Goal: Information Seeking & Learning: Learn about a topic

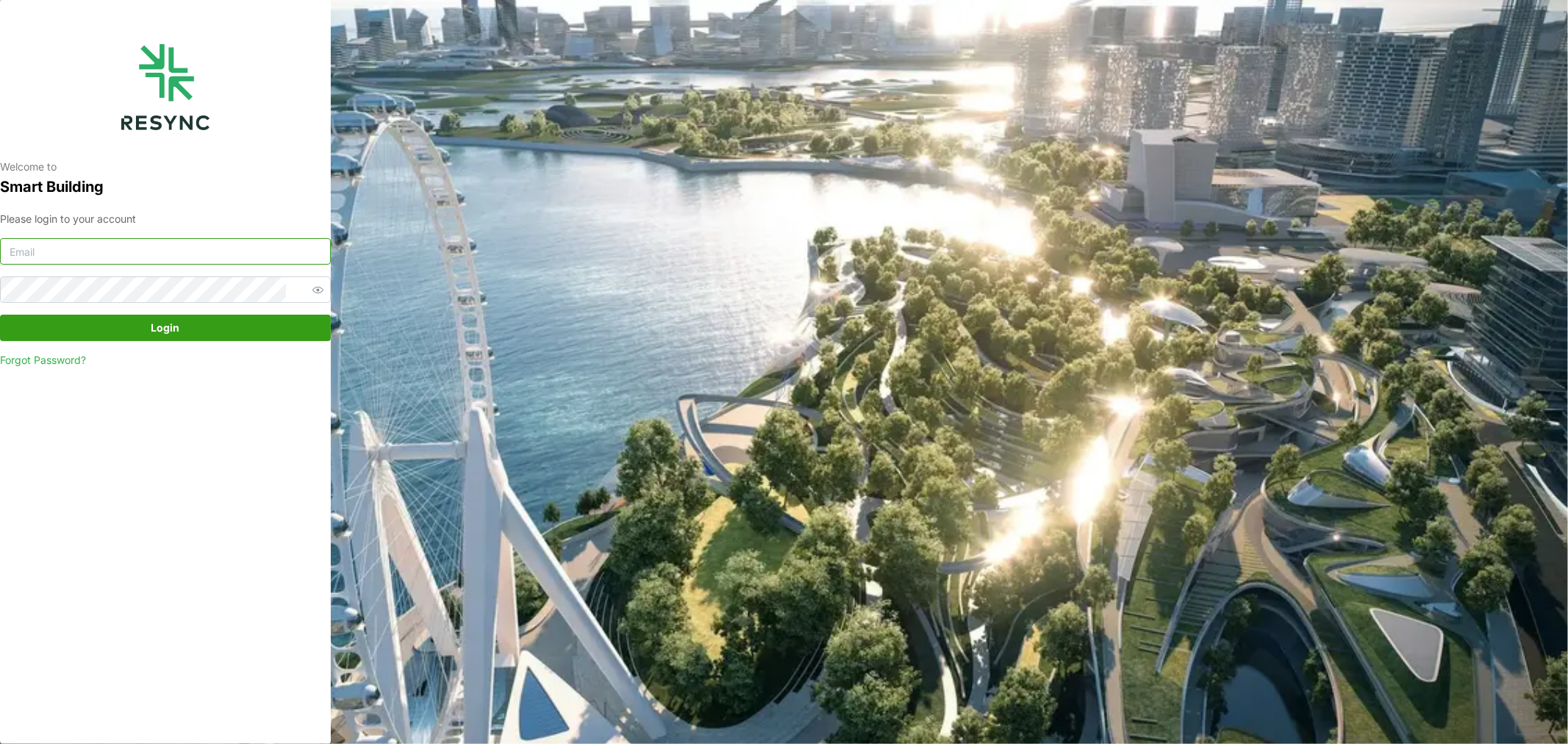
type input "[DOMAIN_NAME][EMAIL_ADDRESS][DOMAIN_NAME]"
click at [175, 327] on span "Login" at bounding box center [165, 328] width 29 height 25
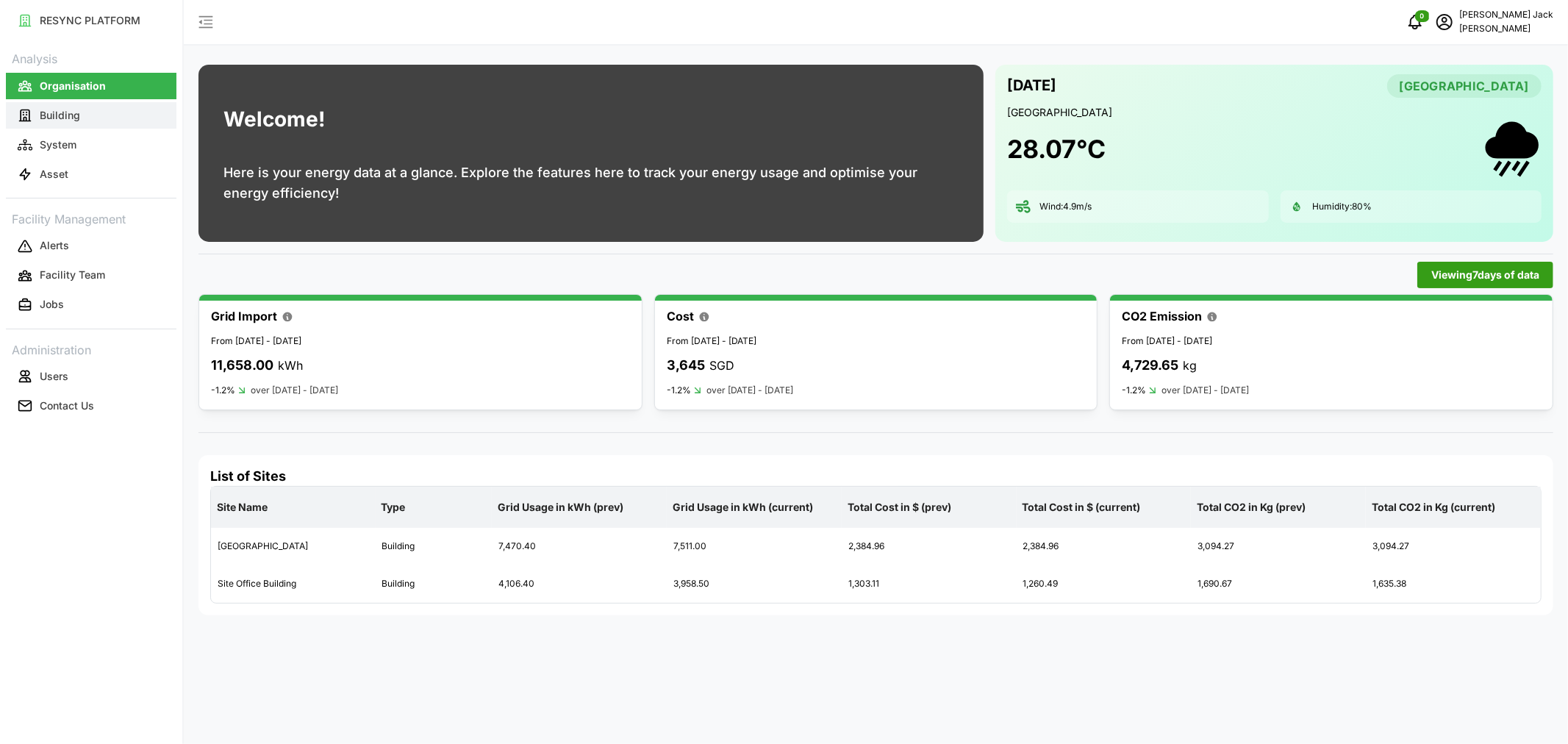
click at [68, 118] on p "Building" at bounding box center [60, 115] width 41 height 15
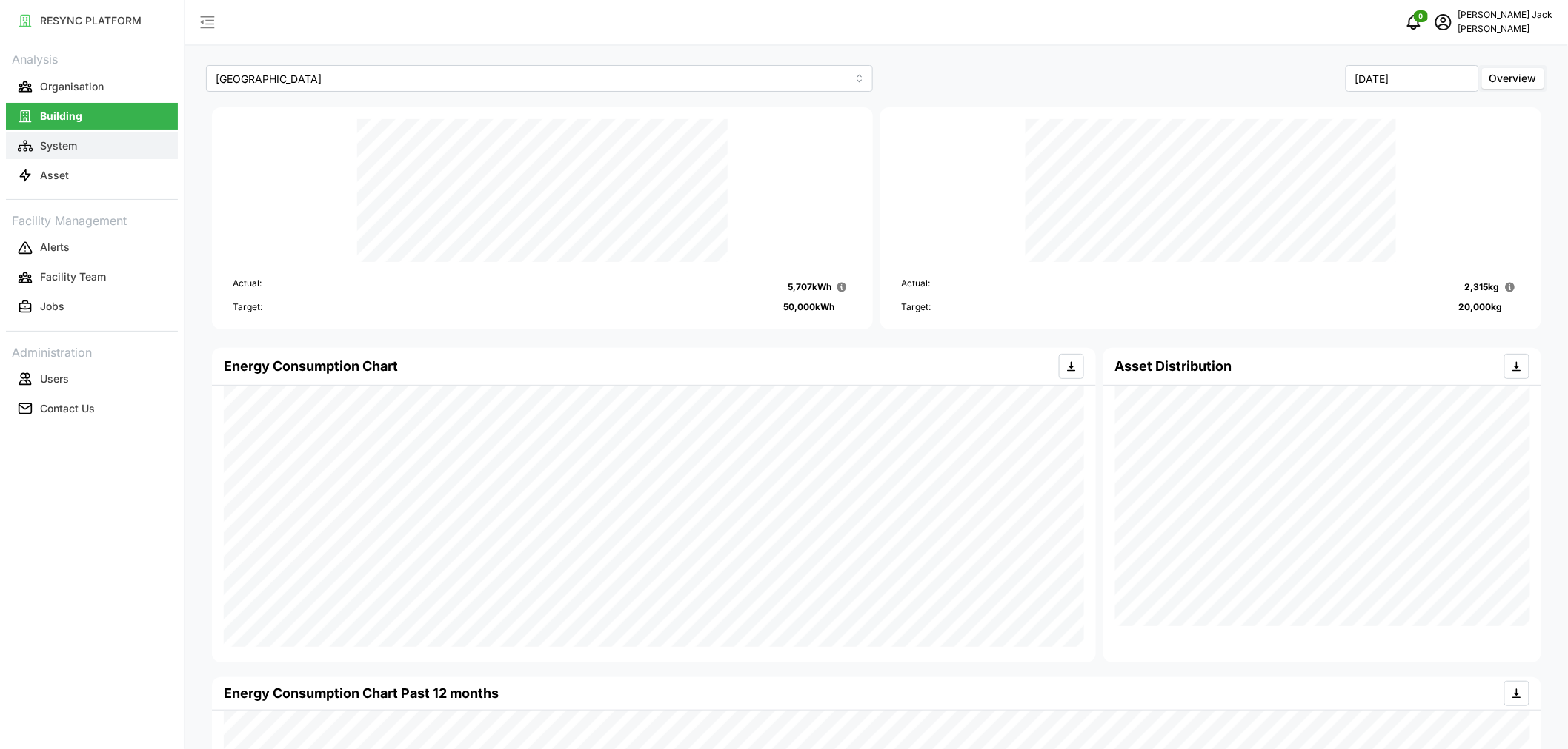
click at [83, 141] on button "System" at bounding box center [92, 145] width 172 height 26
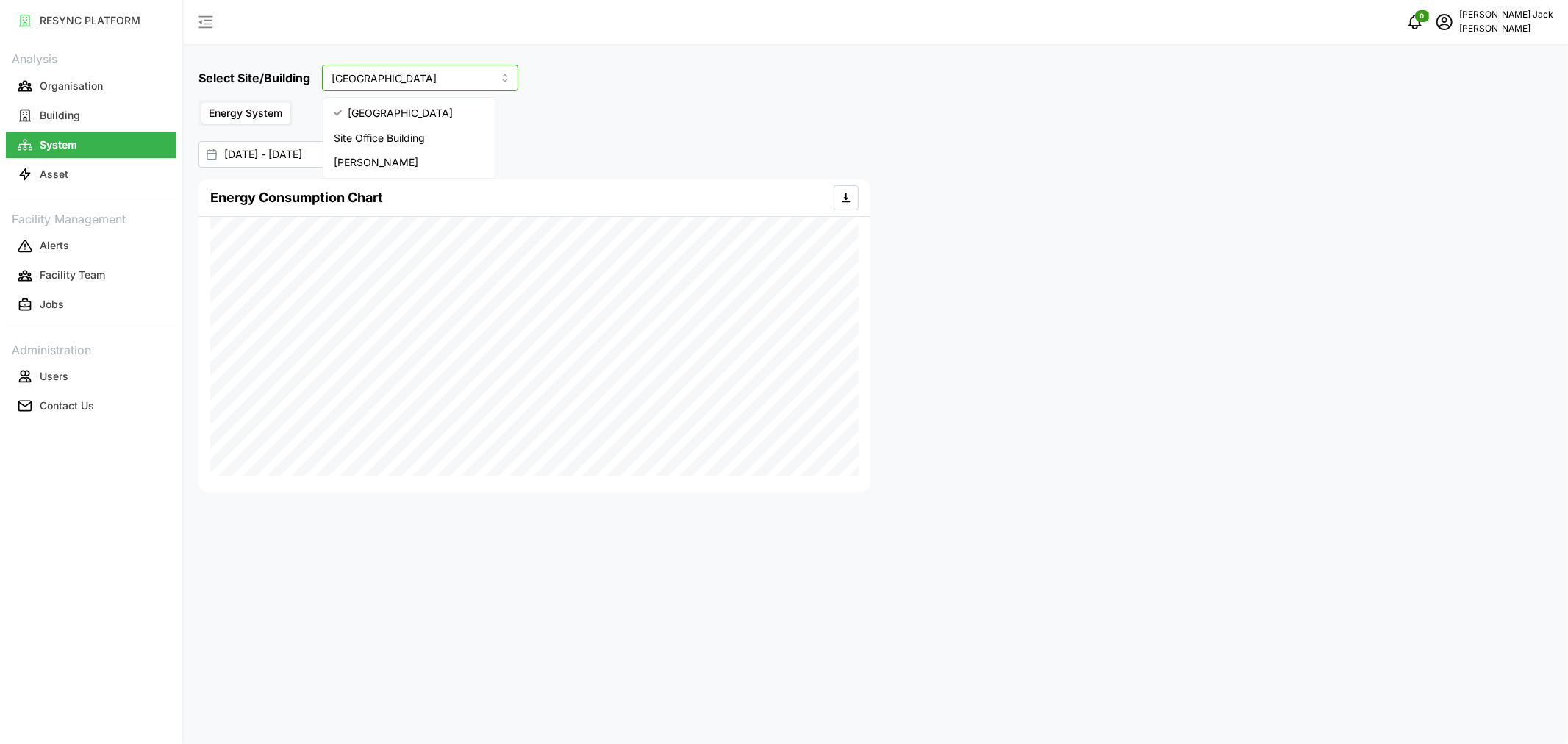
click at [448, 83] on input "Dormitory Building" at bounding box center [420, 77] width 196 height 26
click at [262, 160] on input "01 Aug 2025 - 07 Aug 2025" at bounding box center [308, 154] width 221 height 26
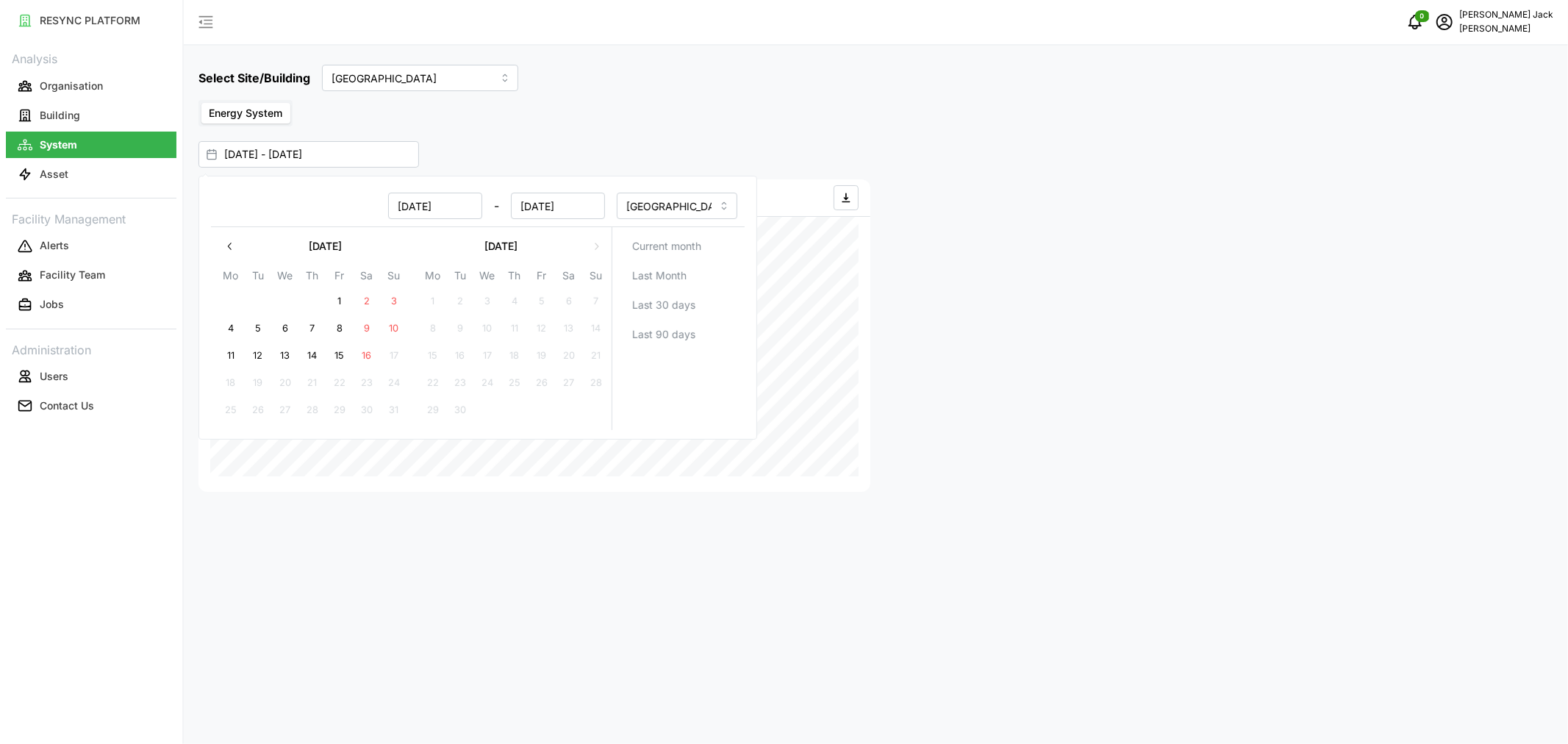
click at [338, 329] on button "8" at bounding box center [340, 329] width 26 height 26
type input "07 Aug 2025 - 08 Aug 2025"
type input "07 Aug 2025"
type input "08 Aug 2025"
click at [304, 354] on button "14" at bounding box center [312, 355] width 26 height 26
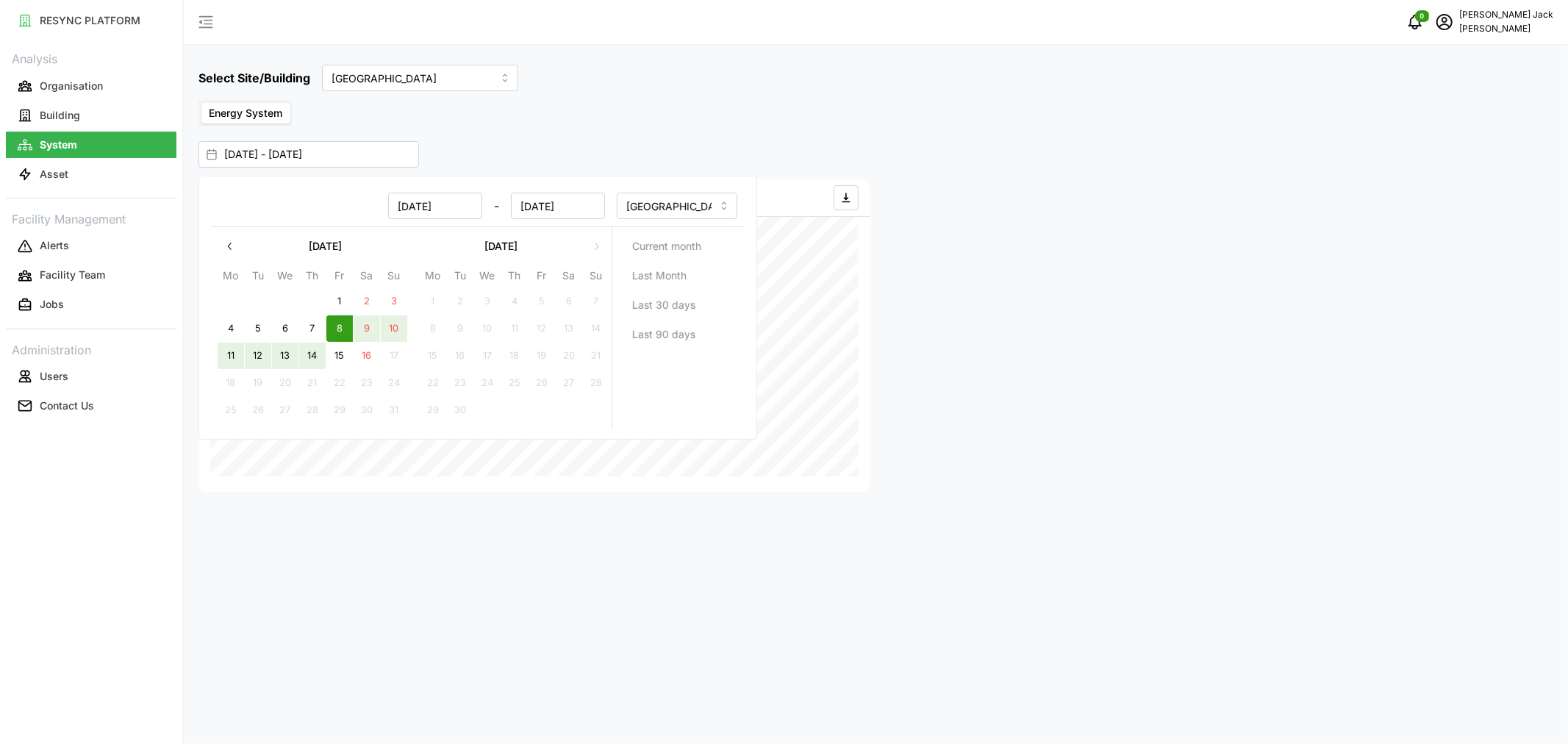
type input "08 Aug 2025 - 14 Aug 2025"
type input "08 Aug 2025"
type input "14 Aug 2025"
click at [966, 278] on div at bounding box center [1218, 335] width 684 height 324
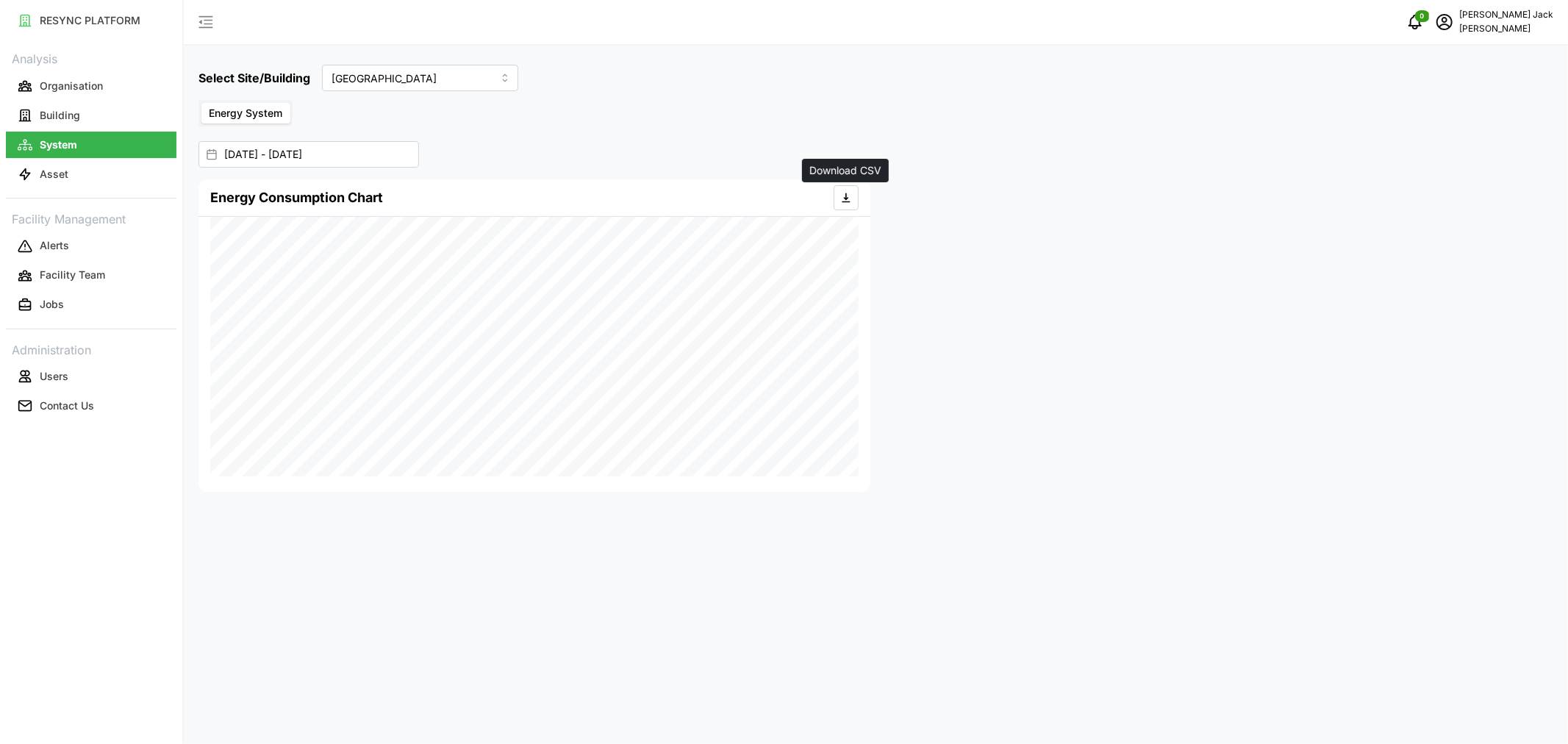
click at [850, 198] on icon "button" at bounding box center [846, 198] width 12 height 12
click at [452, 81] on input "Dormitory Building" at bounding box center [420, 77] width 196 height 26
click at [400, 135] on span "Site Office Building" at bounding box center [379, 138] width 91 height 17
type input "Site Office Building"
click at [849, 201] on icon "button" at bounding box center [846, 198] width 12 height 12
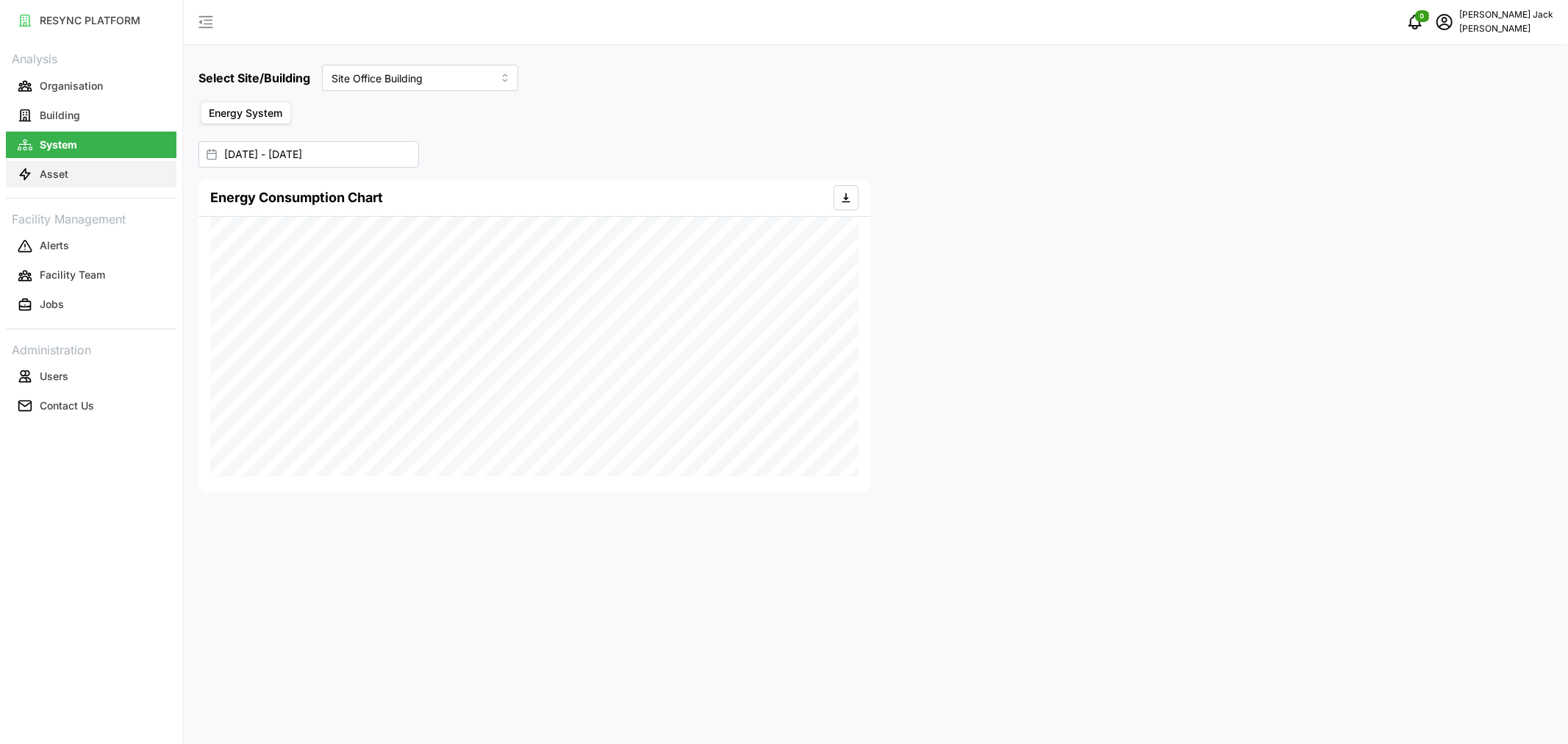
click at [56, 175] on p "Asset" at bounding box center [54, 174] width 29 height 15
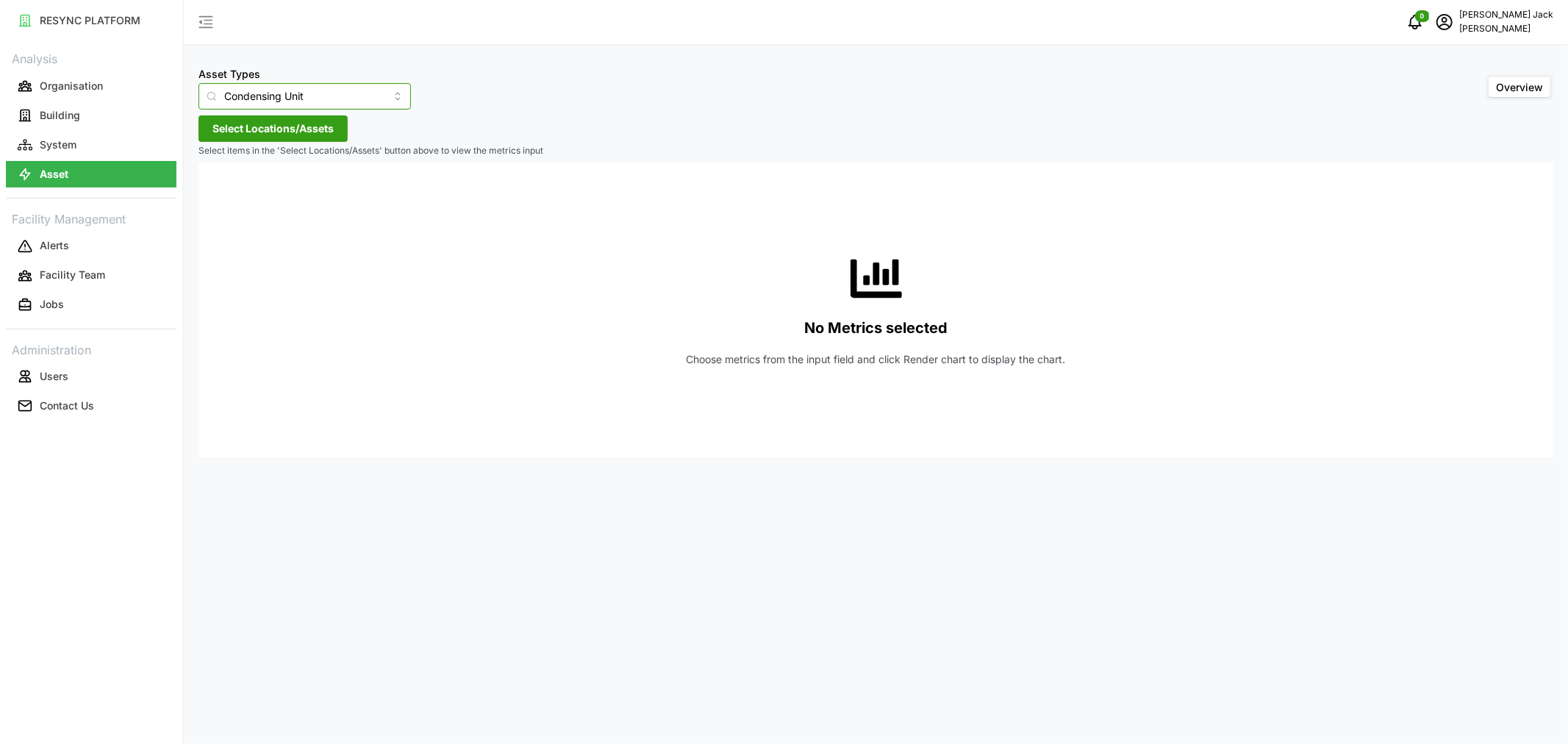
click at [332, 99] on input "Condensing Unit" at bounding box center [304, 96] width 213 height 26
click at [300, 176] on div "Electrical Meter" at bounding box center [293, 181] width 182 height 25
type input "Electrical Meter"
click at [253, 141] on span "Select Locations/Assets" at bounding box center [274, 129] width 122 height 25
click at [222, 194] on icon at bounding box center [218, 195] width 12 height 12
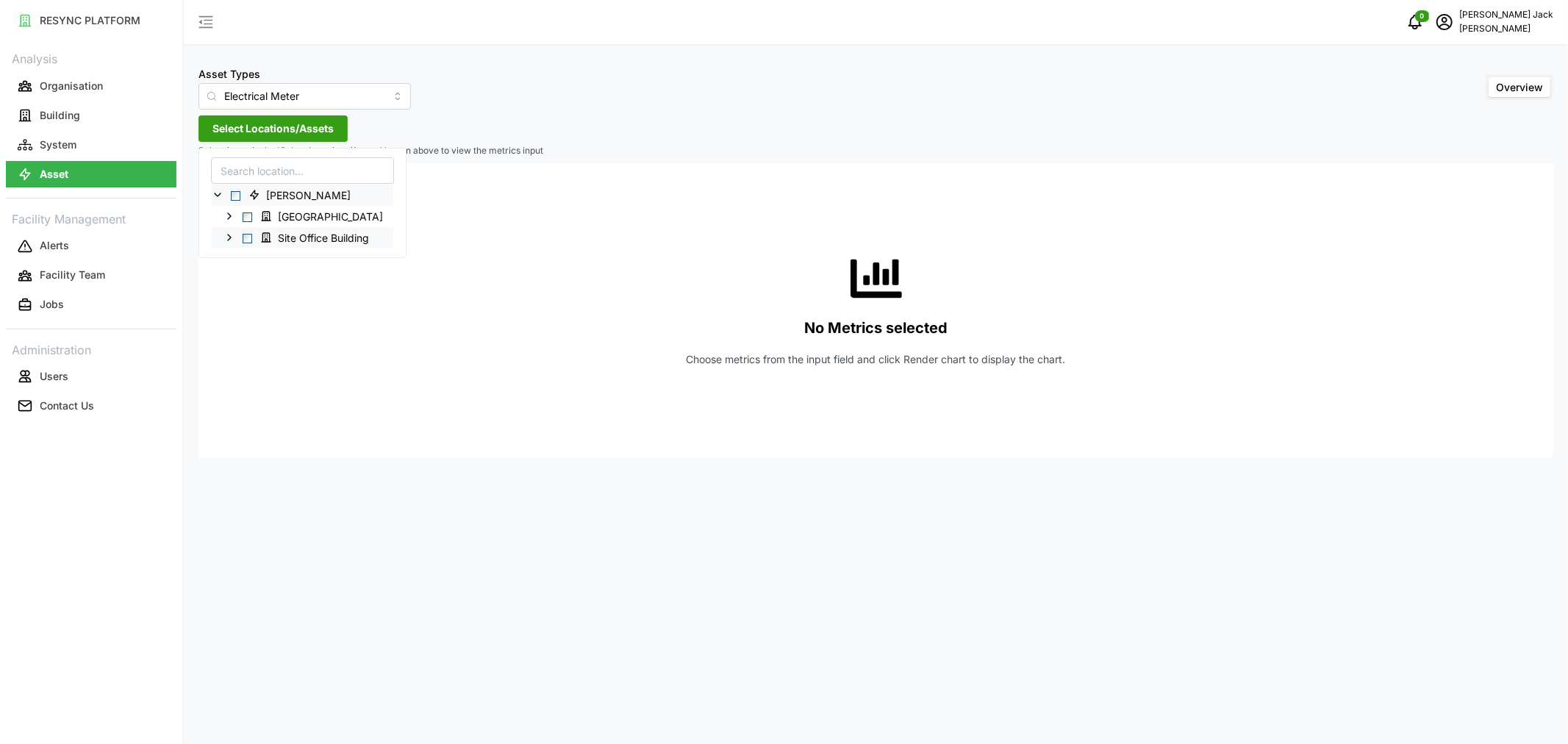
click at [228, 234] on icon at bounding box center [229, 238] width 12 height 12
click at [241, 261] on icon at bounding box center [241, 258] width 12 height 12
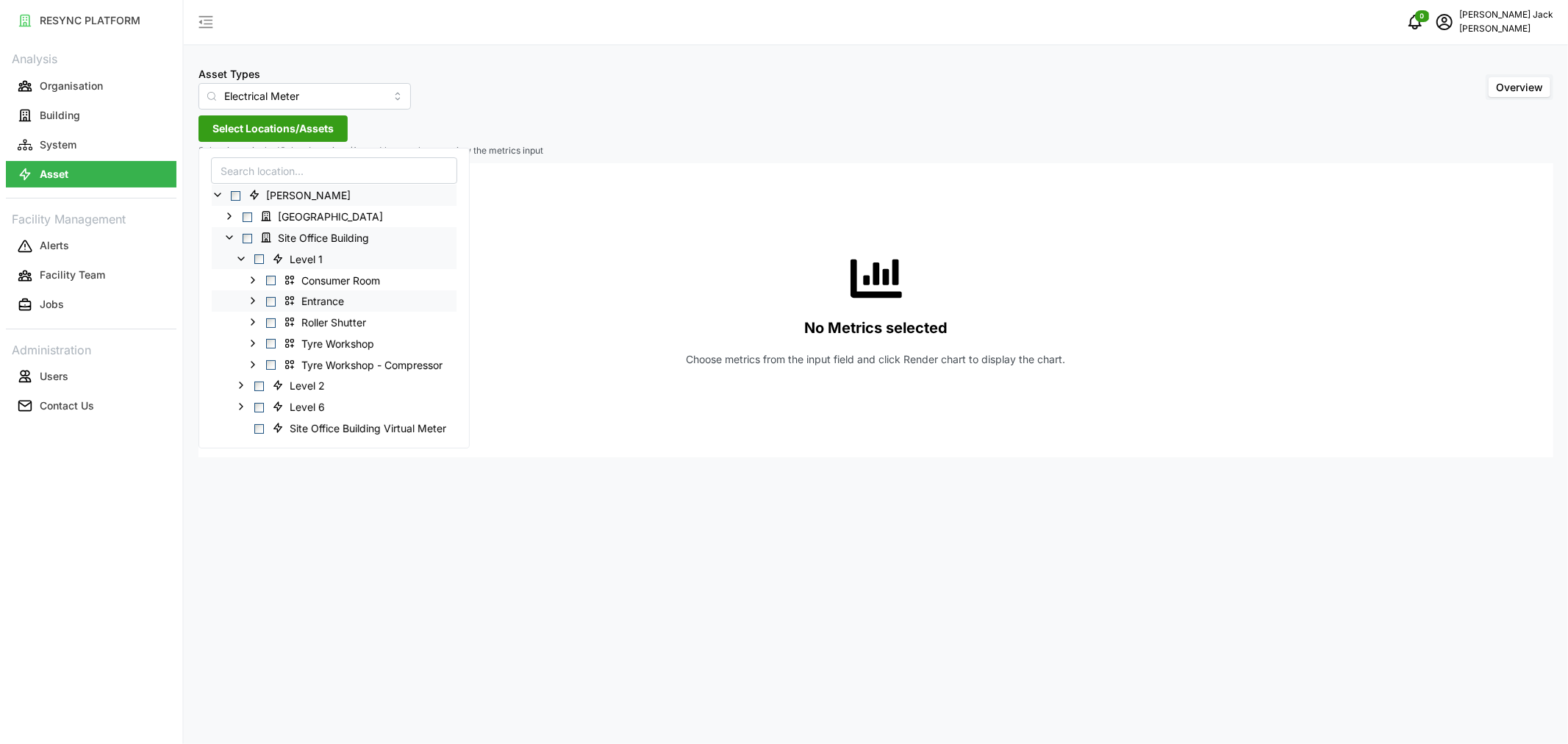
click at [270, 302] on span "Select Entrance" at bounding box center [270, 302] width 10 height 10
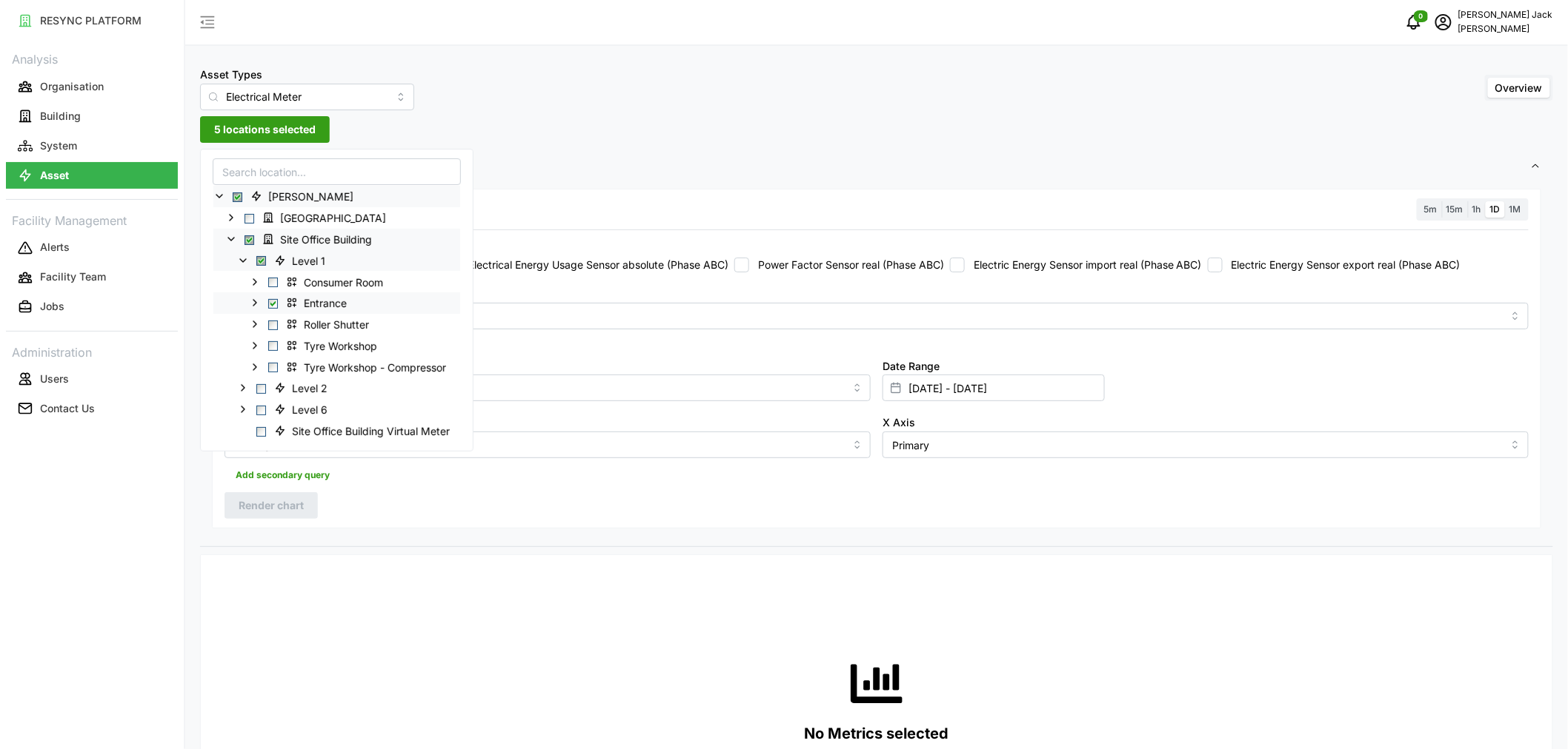
click at [256, 301] on icon at bounding box center [255, 303] width 12 height 12
click at [239, 426] on icon at bounding box center [243, 431] width 12 height 12
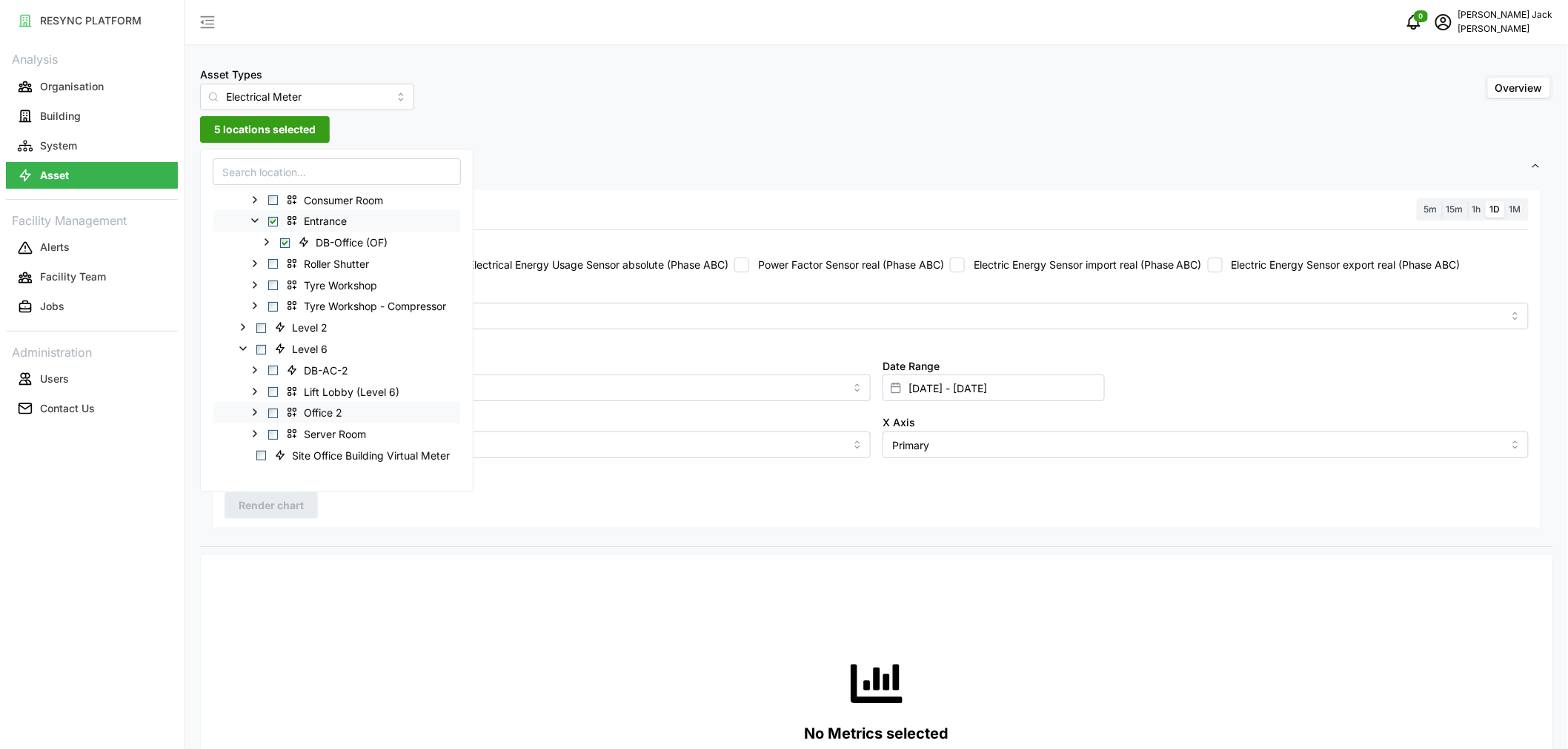
click at [257, 412] on polyline at bounding box center [254, 412] width 3 height 6
click at [275, 412] on span "Select Office 2" at bounding box center [272, 413] width 10 height 10
click at [271, 454] on span "Select Server Room" at bounding box center [272, 455] width 10 height 10
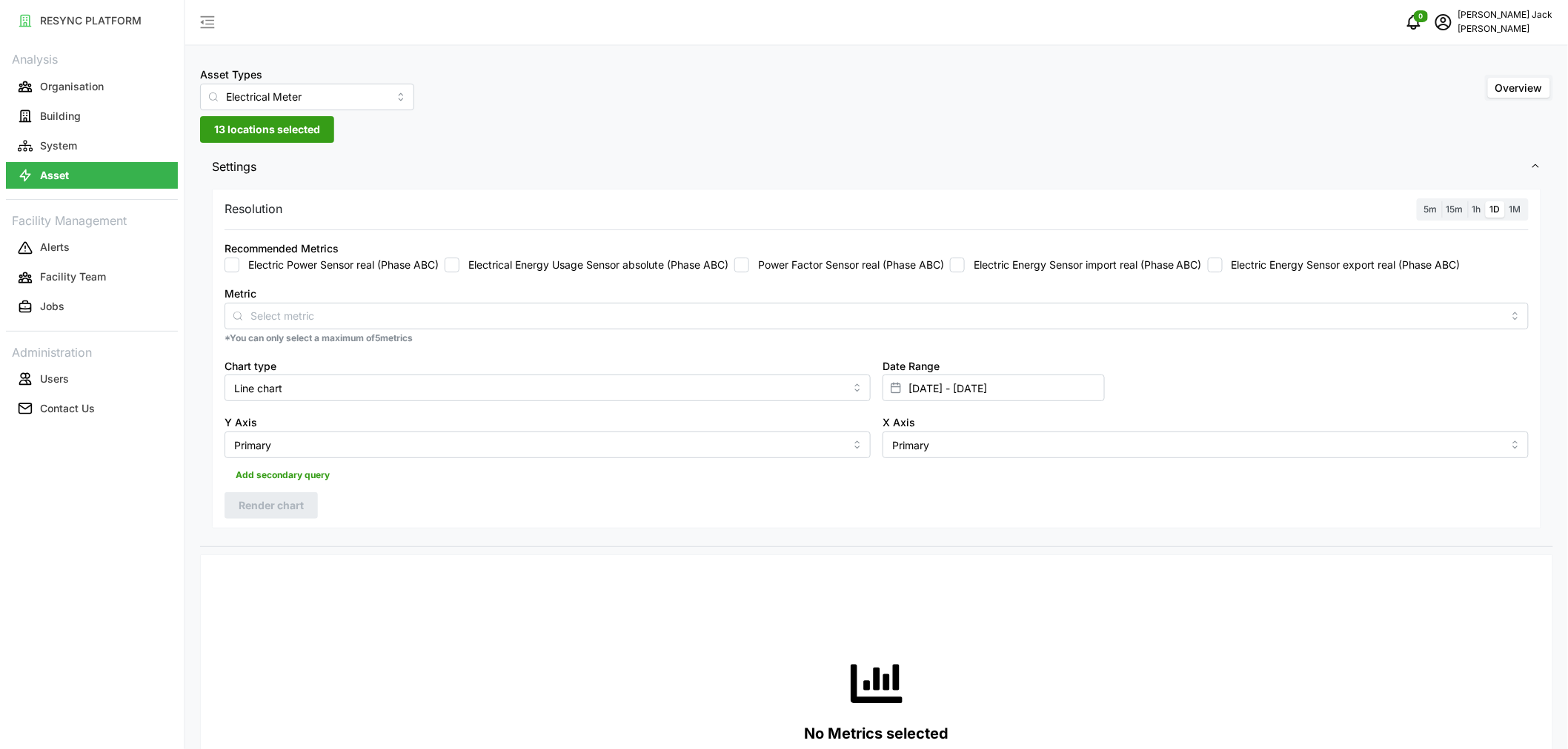
click at [610, 138] on div "Asset Types Electrical Meter Overview 13 locations selected Settings Resolution…" at bounding box center [876, 746] width 1382 height 1492
click at [456, 264] on input "Electrical Energy Usage Sensor absolute (Phase ABC)" at bounding box center [452, 264] width 15 height 15
checkbox input "true"
click at [971, 380] on input "01 Aug 2025 - 07 Aug 2025" at bounding box center [994, 388] width 222 height 26
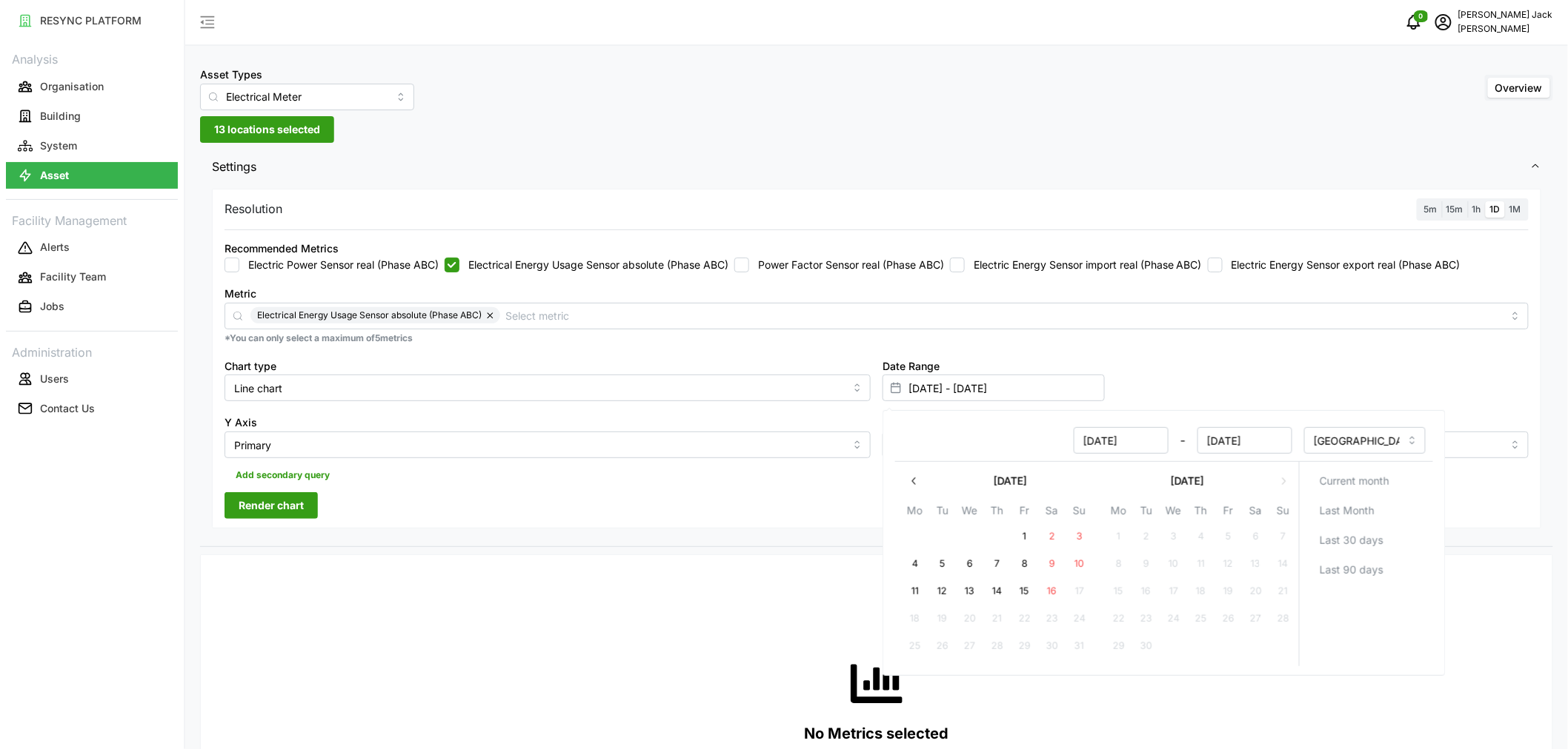
click at [1025, 561] on button "8" at bounding box center [1024, 564] width 26 height 26
type input "07 Aug 2025 - 08 Aug 2025"
type input "07 Aug 2025"
type input "08 Aug 2025"
click at [997, 595] on button "14" at bounding box center [997, 592] width 26 height 26
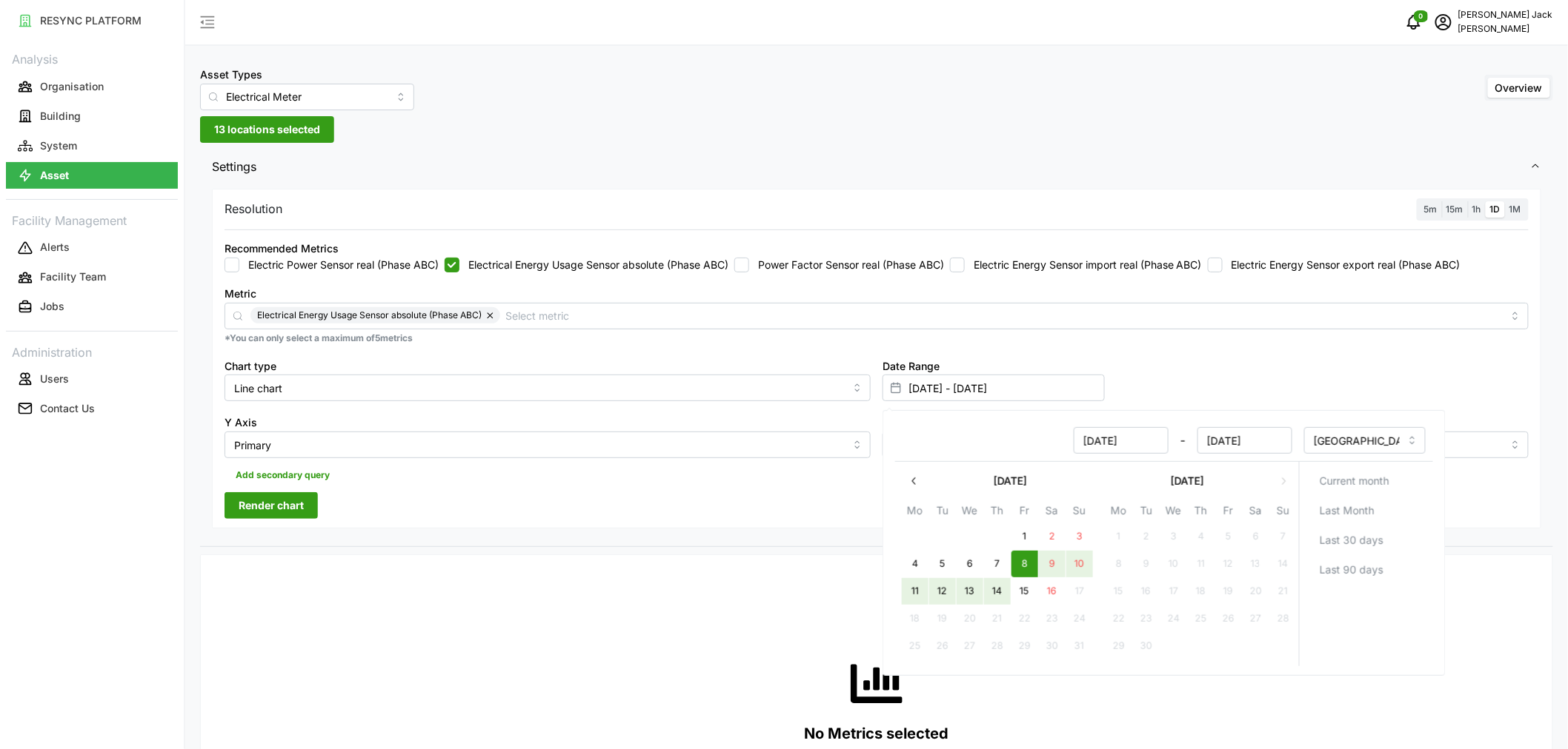
type input "08 Aug 2025 - 14 Aug 2025"
type input "08 Aug 2025"
type input "14 Aug 2025"
click at [535, 652] on div "No Metrics selected Choose metrics from the input field and click Render chart …" at bounding box center [875, 715] width 1304 height 296
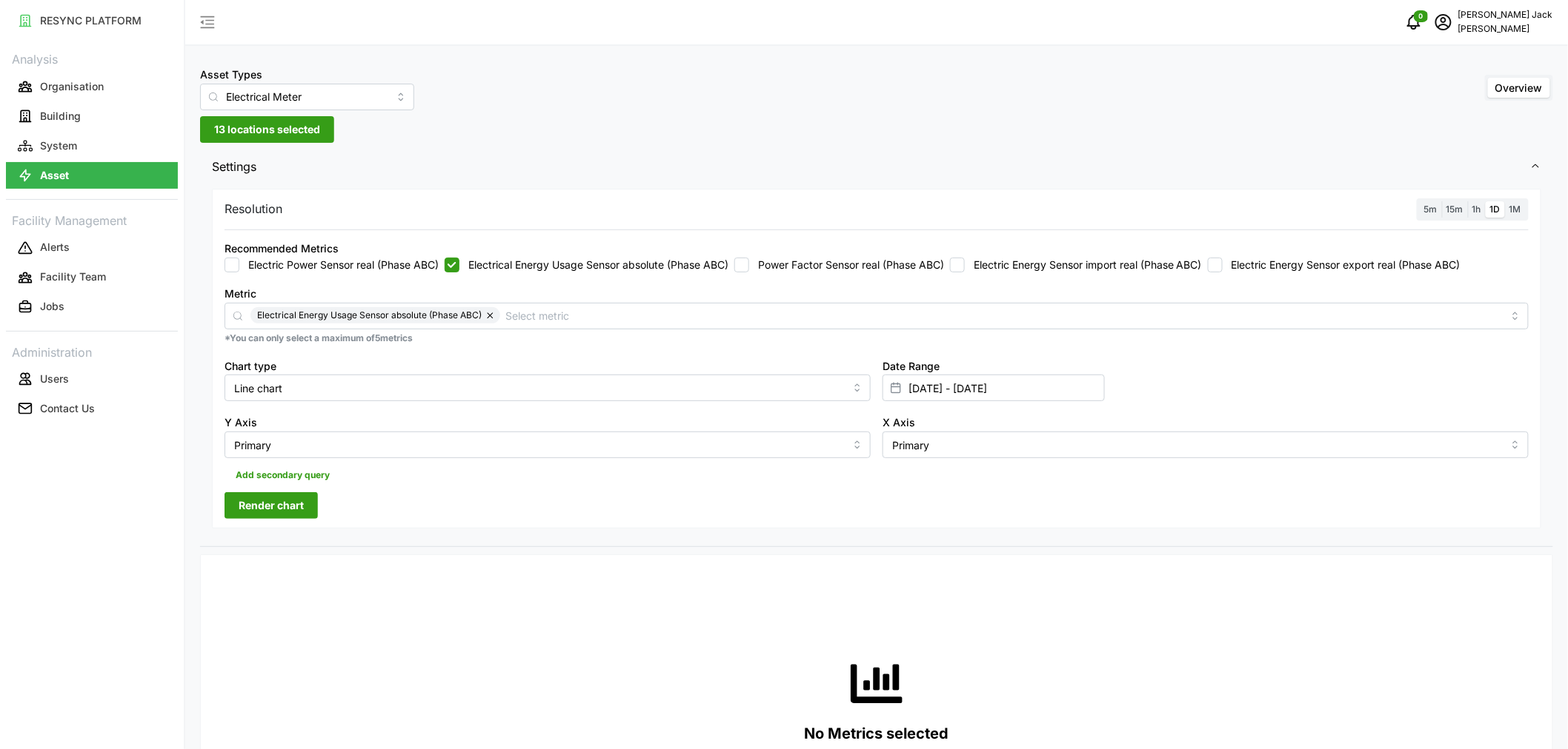
click at [248, 505] on span "Render chart" at bounding box center [271, 506] width 65 height 25
click at [1525, 584] on icon "button" at bounding box center [1524, 582] width 8 height 10
